Goal: Book appointment/travel/reservation

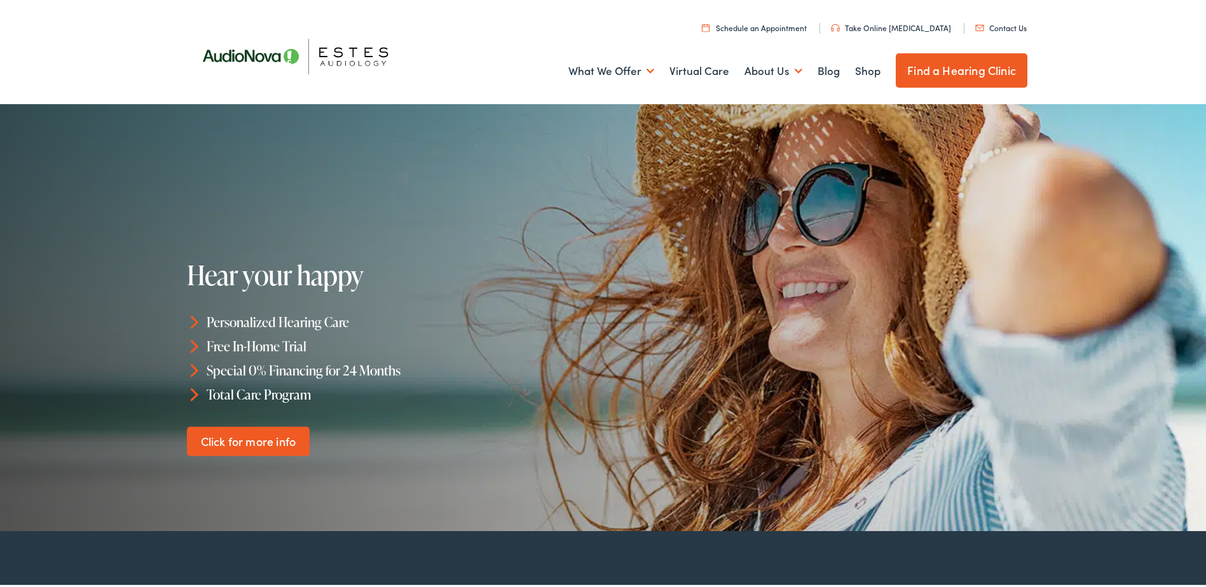
click at [942, 64] on link "Find a Hearing Clinic" at bounding box center [962, 68] width 132 height 34
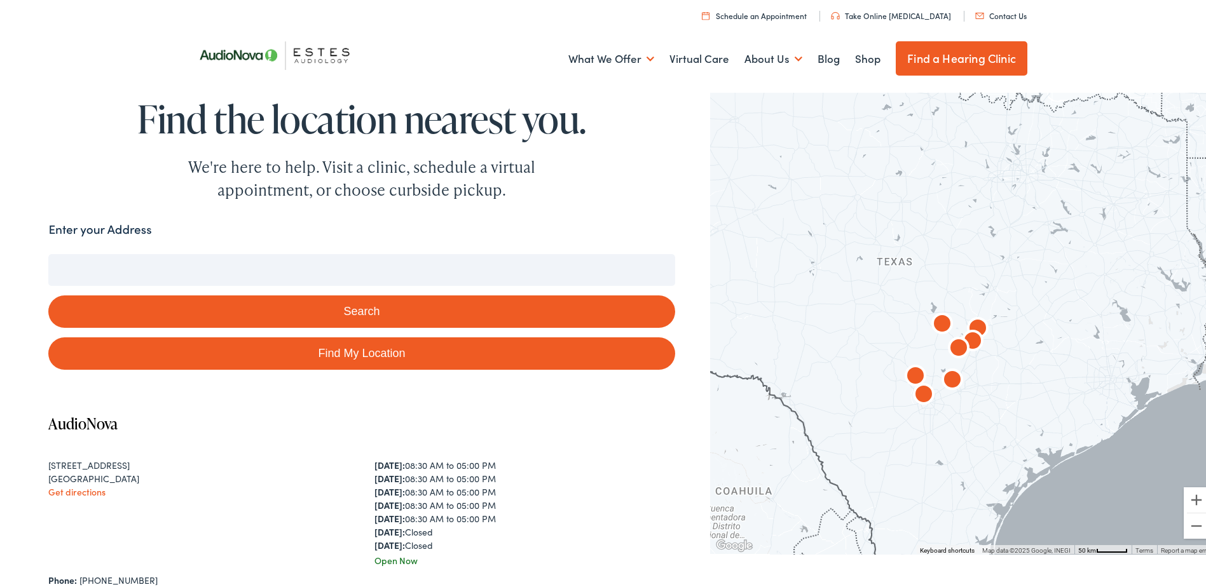
drag, startPoint x: 872, startPoint y: 242, endPoint x: 1049, endPoint y: 280, distance: 180.9
click at [1049, 280] on div at bounding box center [962, 319] width 505 height 466
click at [1187, 498] on button "Zoom in" at bounding box center [1196, 497] width 25 height 25
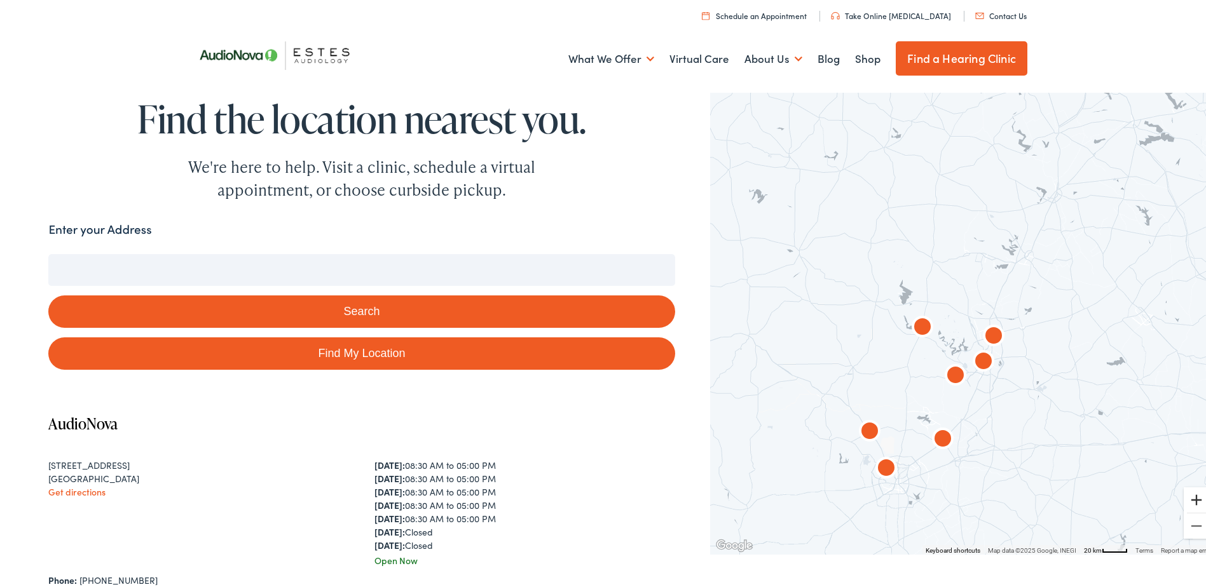
click at [1187, 498] on button "Zoom in" at bounding box center [1196, 497] width 25 height 25
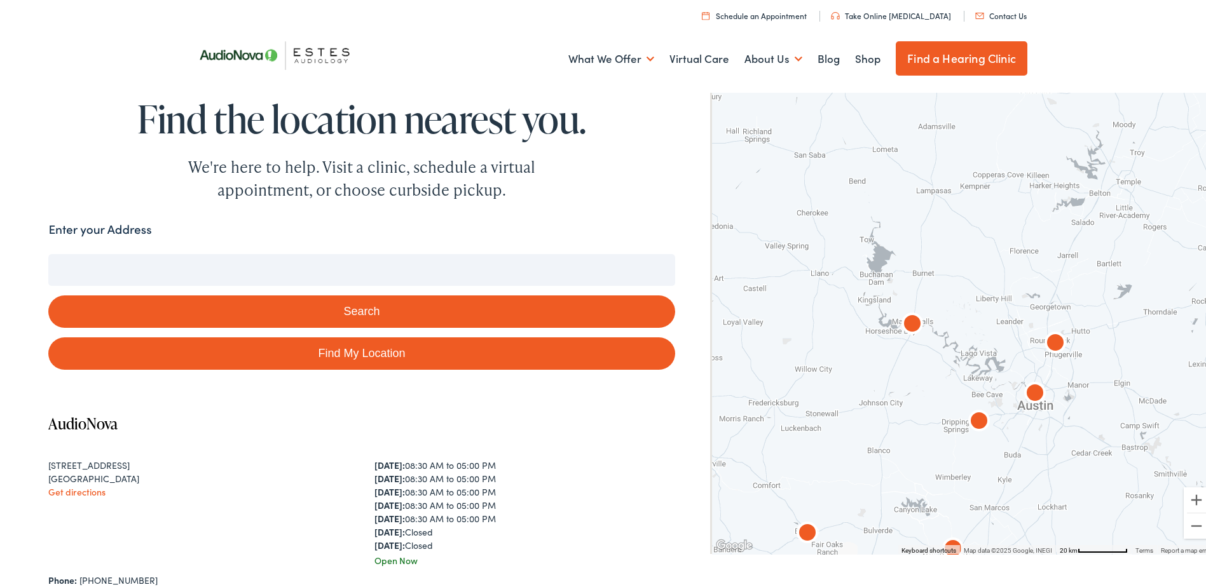
drag, startPoint x: 1093, startPoint y: 487, endPoint x: 1132, endPoint y: 474, distance: 41.0
click at [1132, 474] on div at bounding box center [962, 319] width 505 height 466
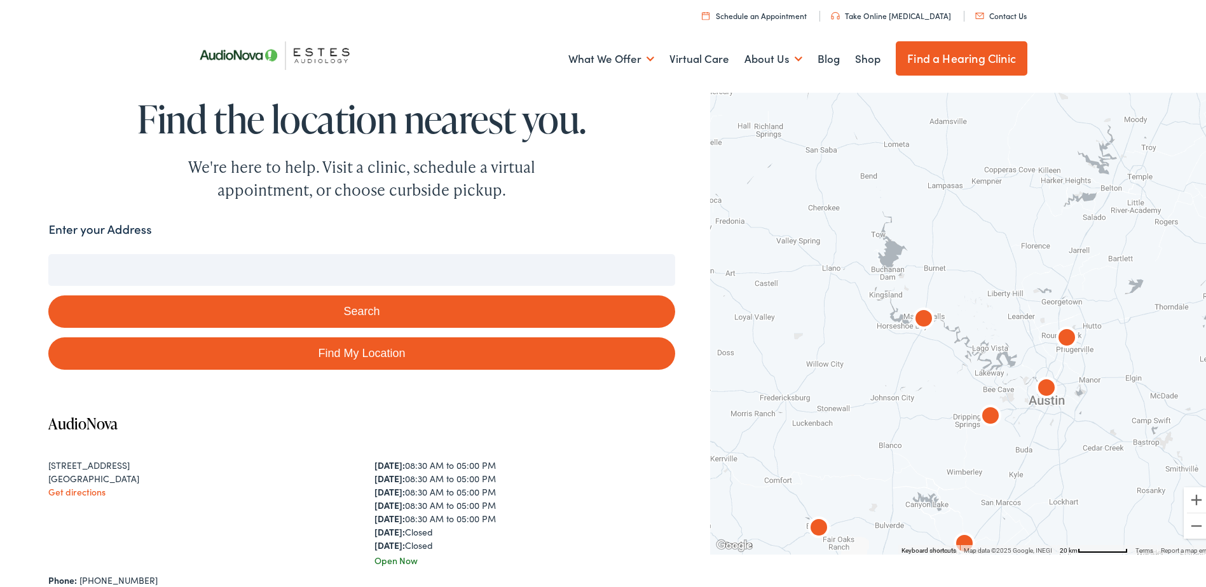
click at [1039, 385] on img "AudioNova" at bounding box center [1046, 387] width 31 height 31
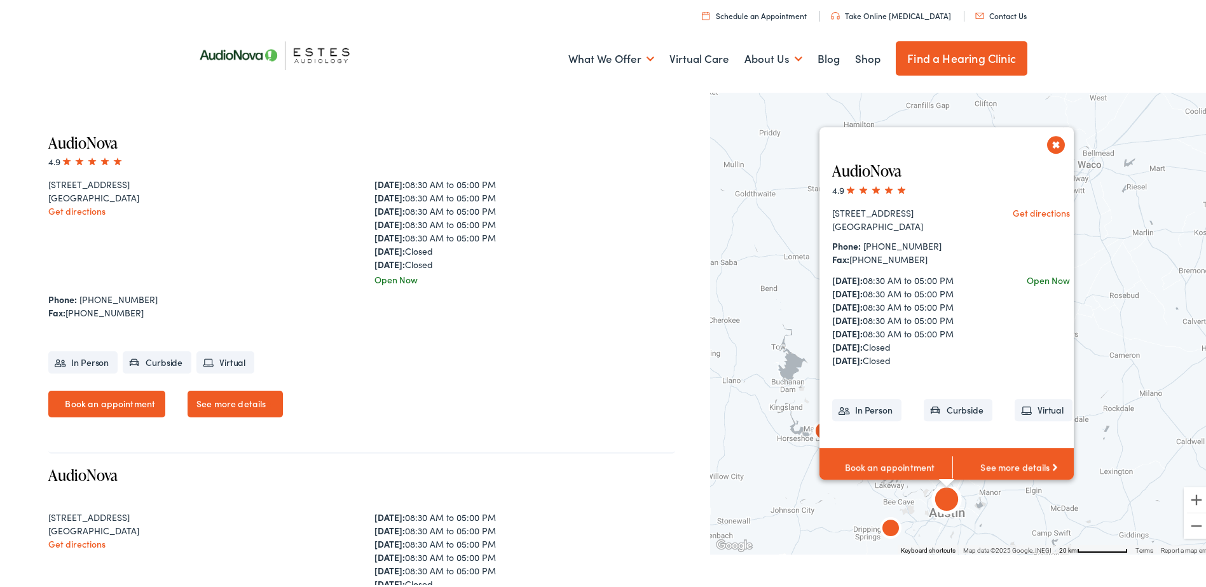
scroll to position [285, 0]
